Goal: Navigation & Orientation: Go to known website

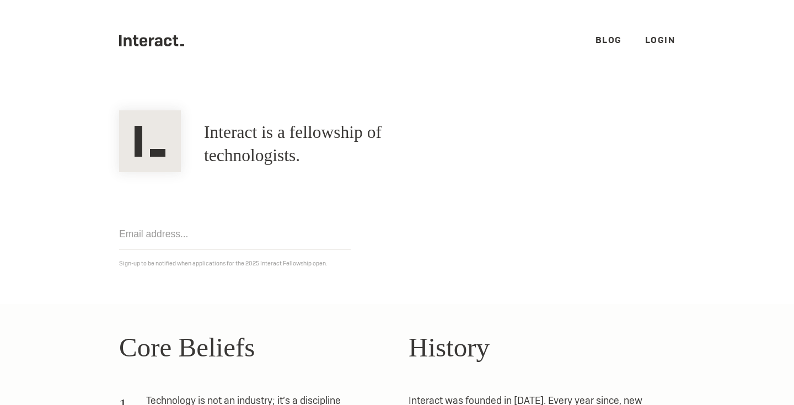
click at [602, 40] on link "Blog" at bounding box center [609, 40] width 26 height 12
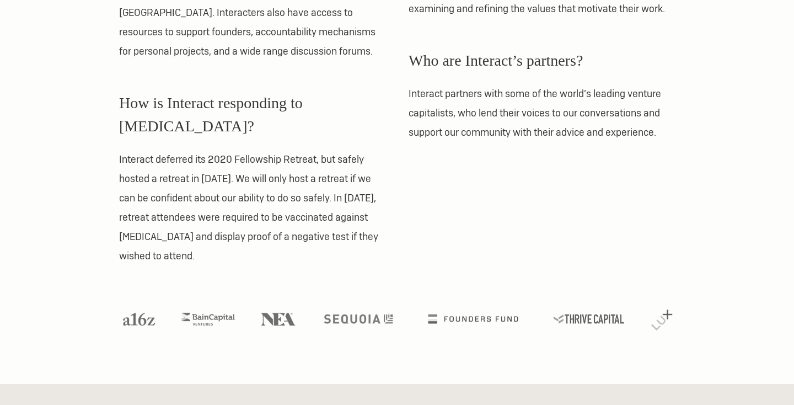
scroll to position [1038, 0]
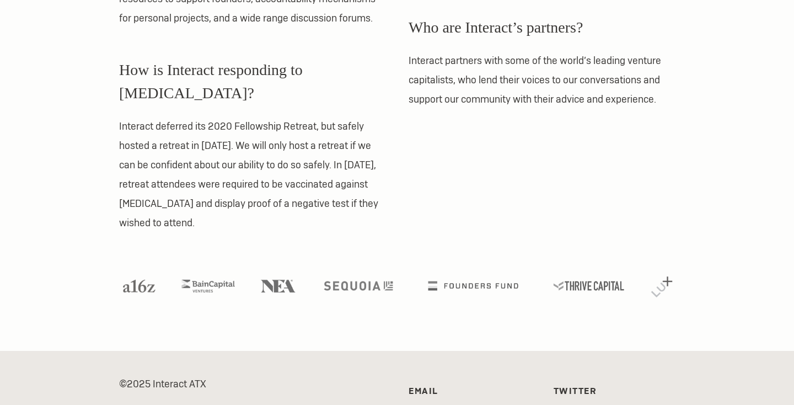
click at [560, 385] on link "Twitter" at bounding box center [576, 391] width 44 height 12
